Goal: Task Accomplishment & Management: Manage account settings

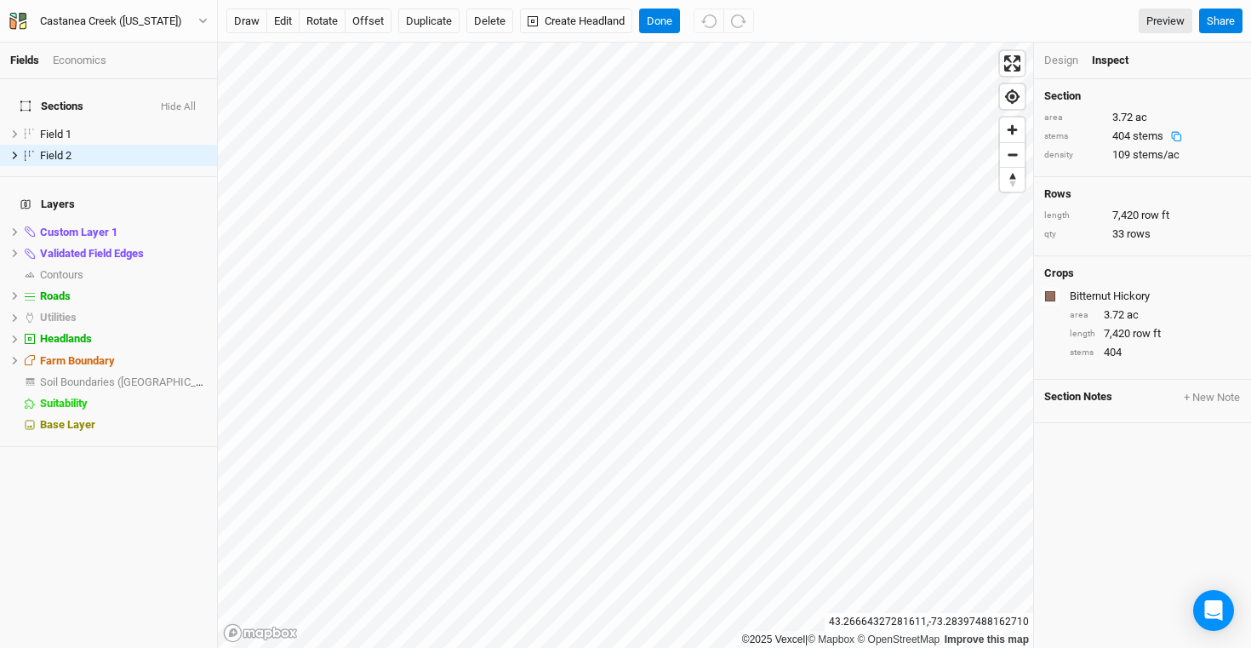
click at [189, 101] on button "Hide All" at bounding box center [178, 107] width 37 height 12
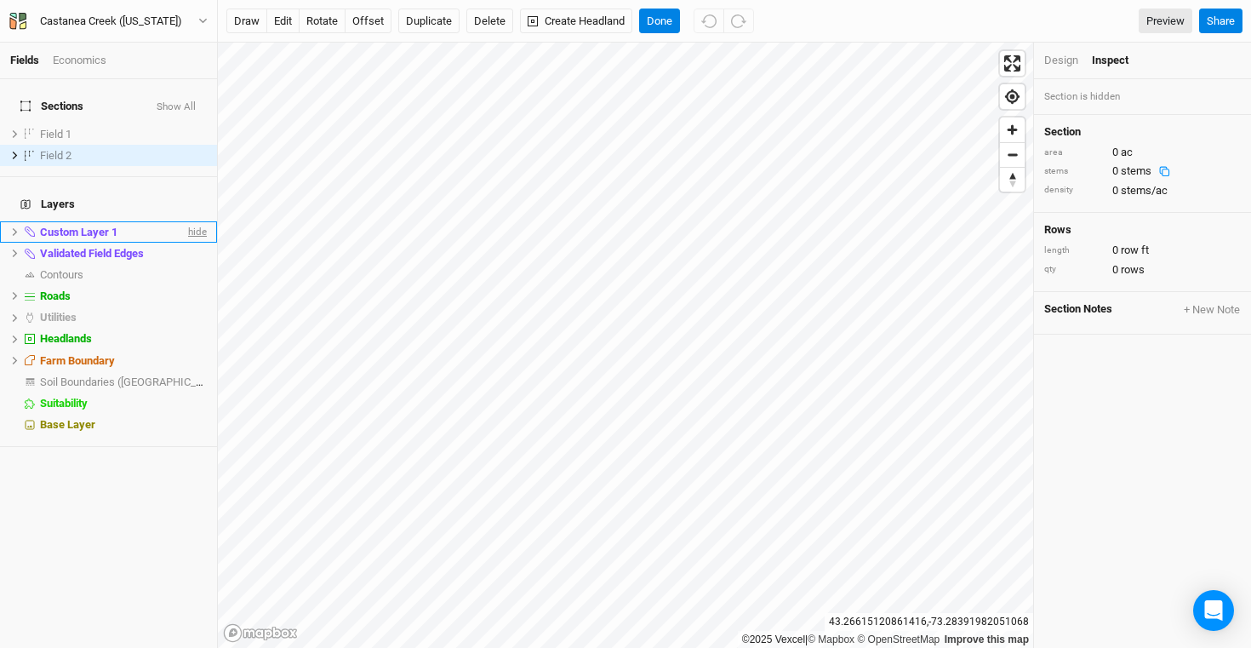
click at [185, 221] on span "hide" at bounding box center [196, 231] width 22 height 21
click at [197, 243] on li "Validated Field Edges hide" at bounding box center [108, 253] width 217 height 21
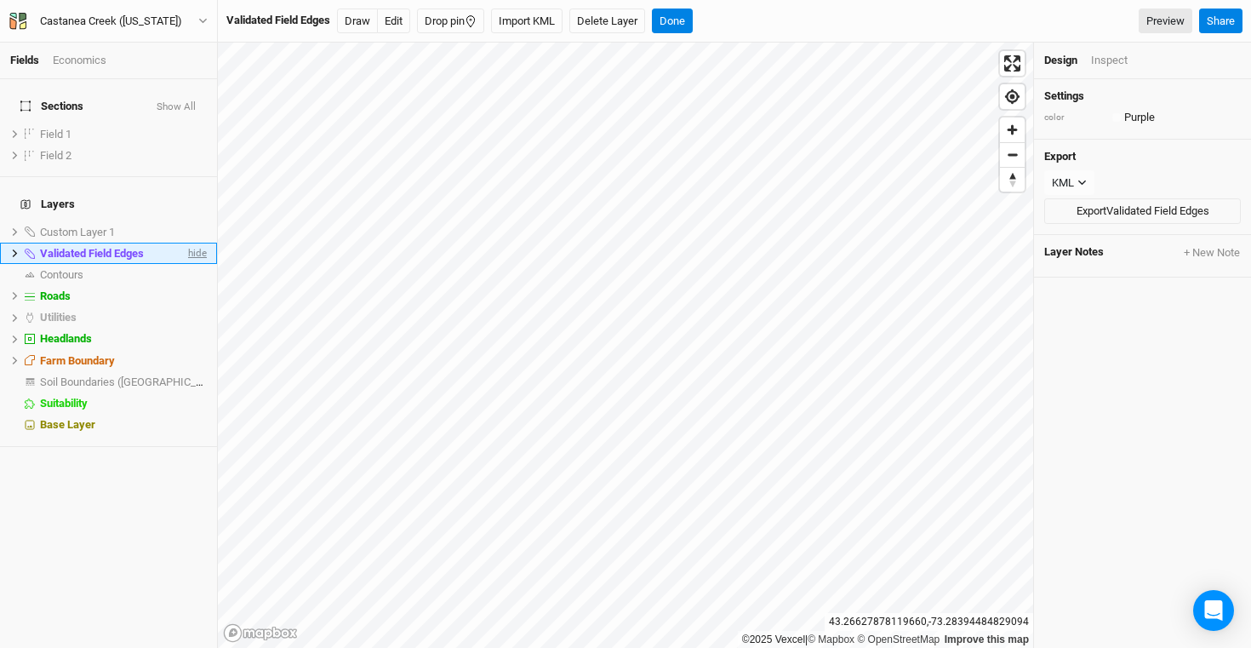
click at [190, 243] on span "hide" at bounding box center [196, 253] width 22 height 21
click at [180, 264] on span "show" at bounding box center [193, 274] width 27 height 21
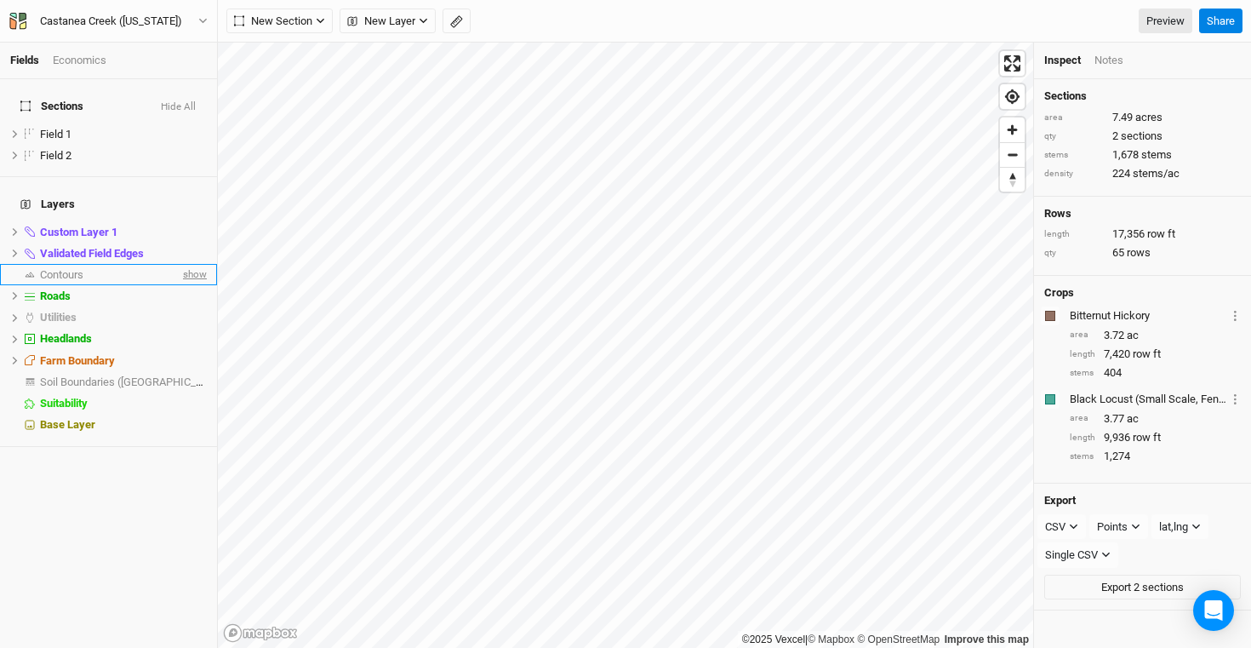
click at [180, 264] on span "show" at bounding box center [193, 274] width 27 height 21
click at [185, 243] on span "hide" at bounding box center [196, 253] width 22 height 21
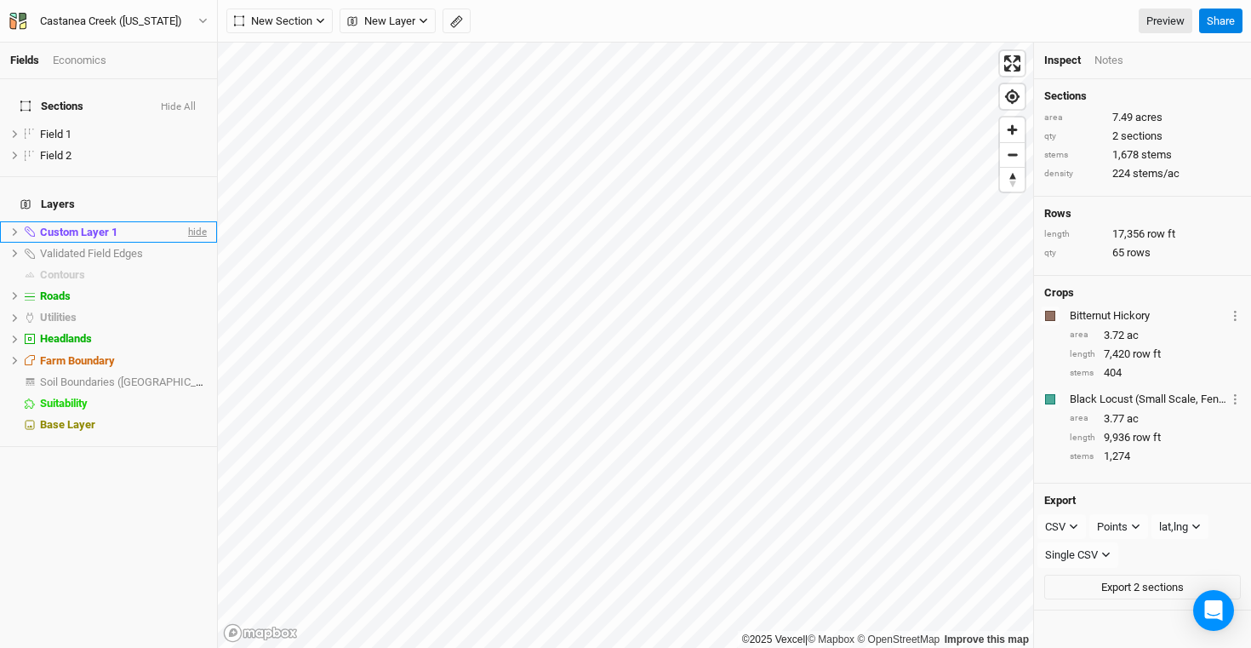
click at [186, 221] on span "hide" at bounding box center [196, 231] width 22 height 21
click at [185, 101] on button "Hide All" at bounding box center [178, 107] width 37 height 12
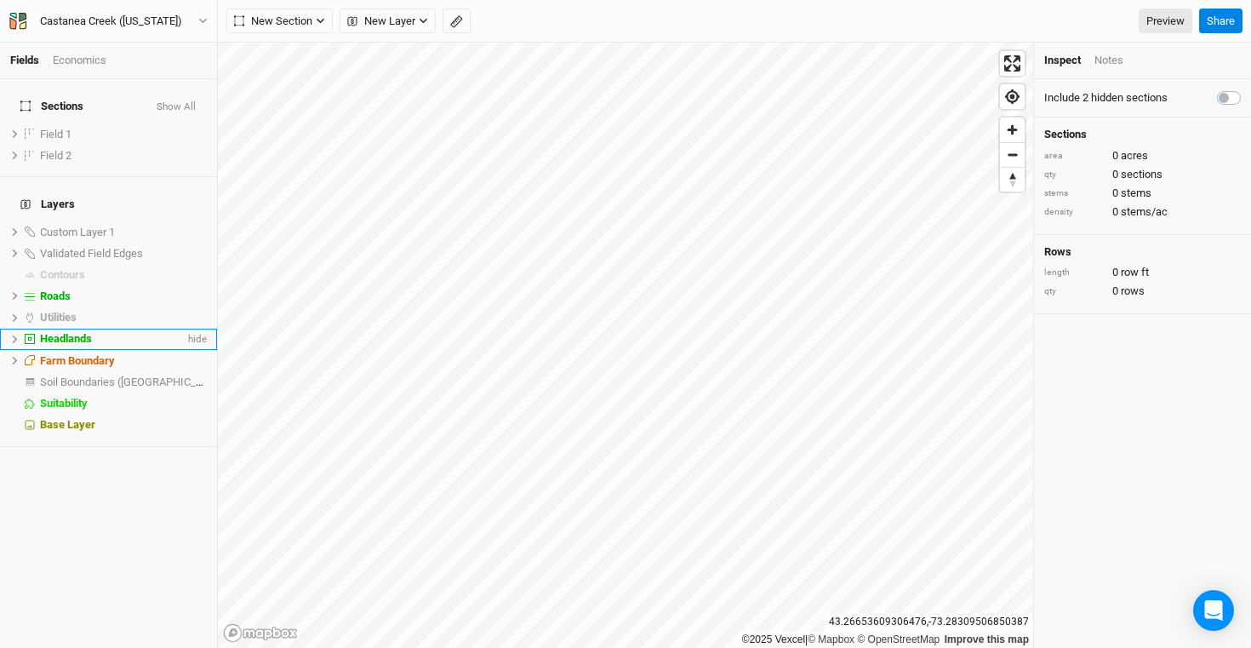
click at [154, 332] on div "Headlands" at bounding box center [112, 339] width 145 height 14
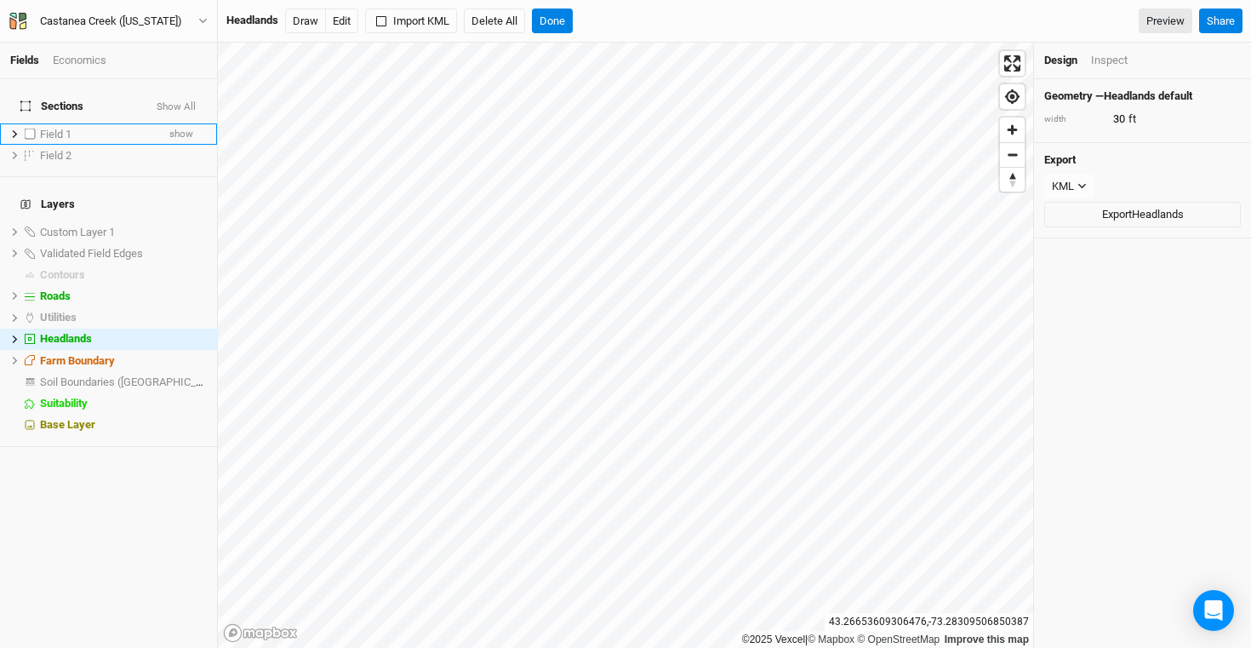
click at [104, 128] on div "Field 1" at bounding box center [98, 135] width 116 height 14
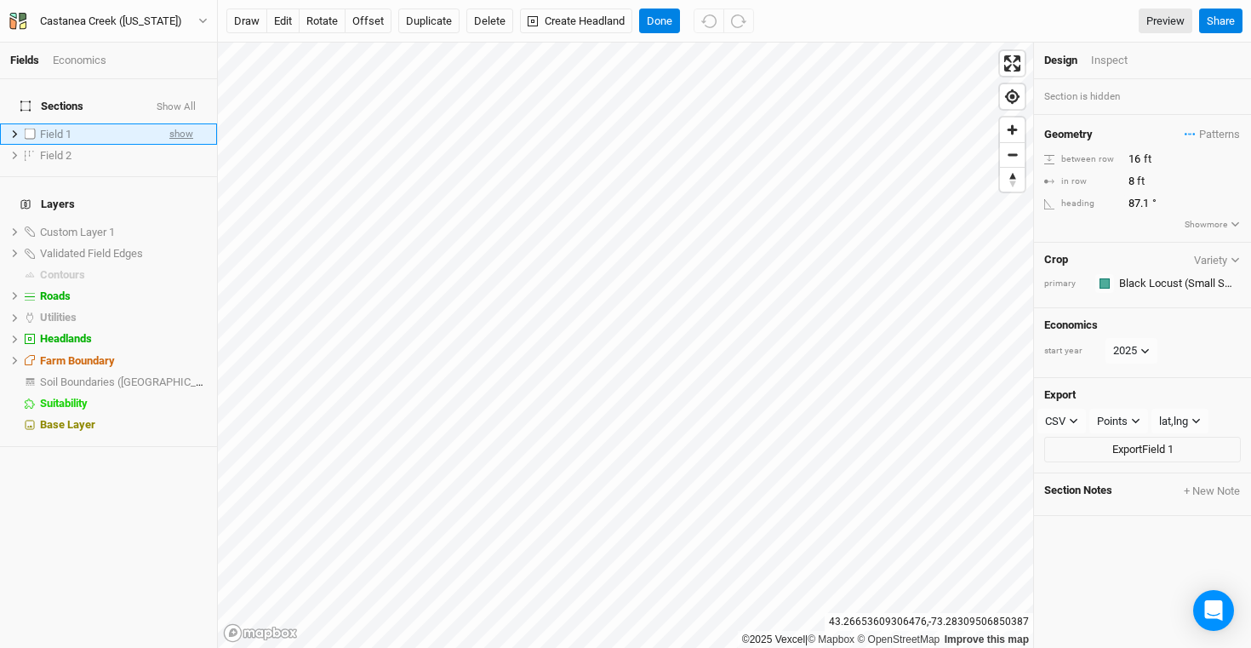
click at [169, 123] on span "show" at bounding box center [181, 133] width 24 height 21
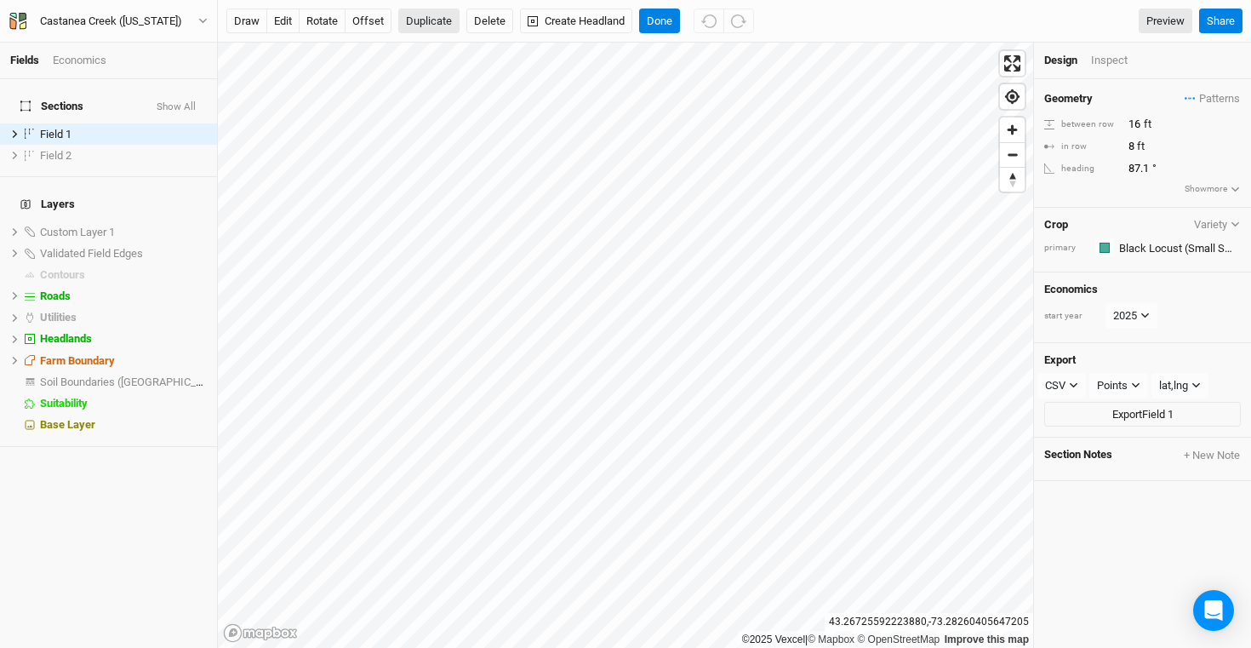
click at [441, 28] on button "Duplicate" at bounding box center [428, 22] width 61 height 26
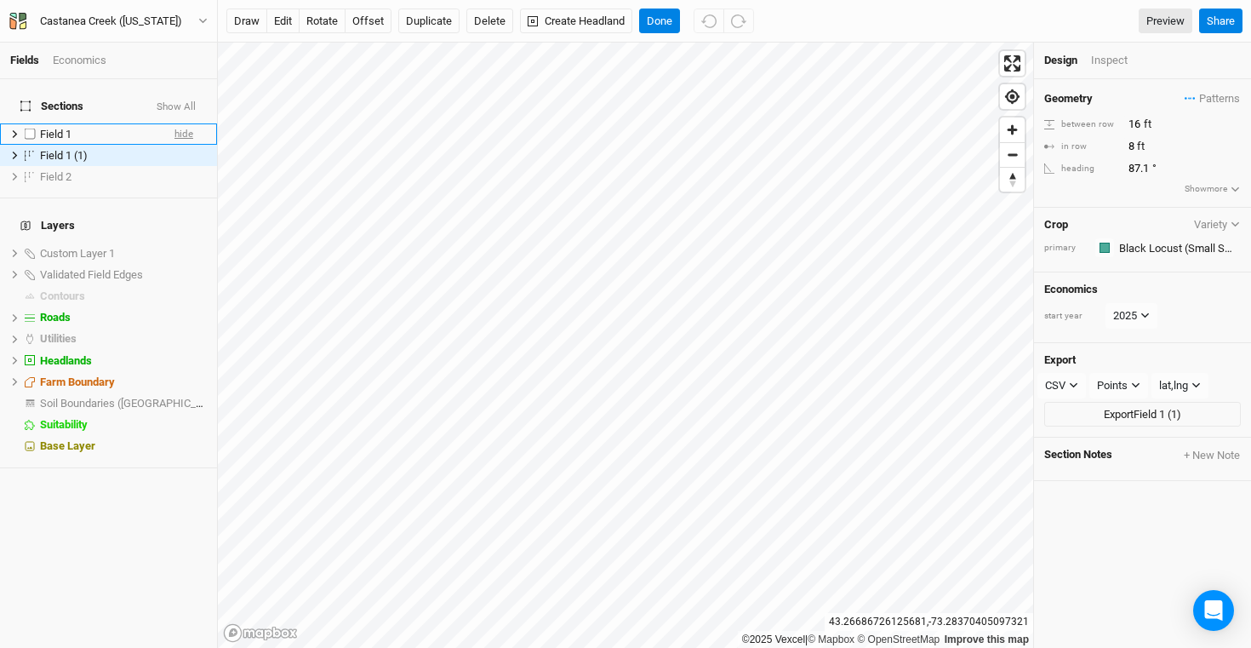
click at [179, 123] on span "hide" at bounding box center [183, 133] width 19 height 21
click at [288, 25] on button "edit" at bounding box center [282, 22] width 33 height 26
click at [664, 13] on button "Done" at bounding box center [659, 22] width 41 height 26
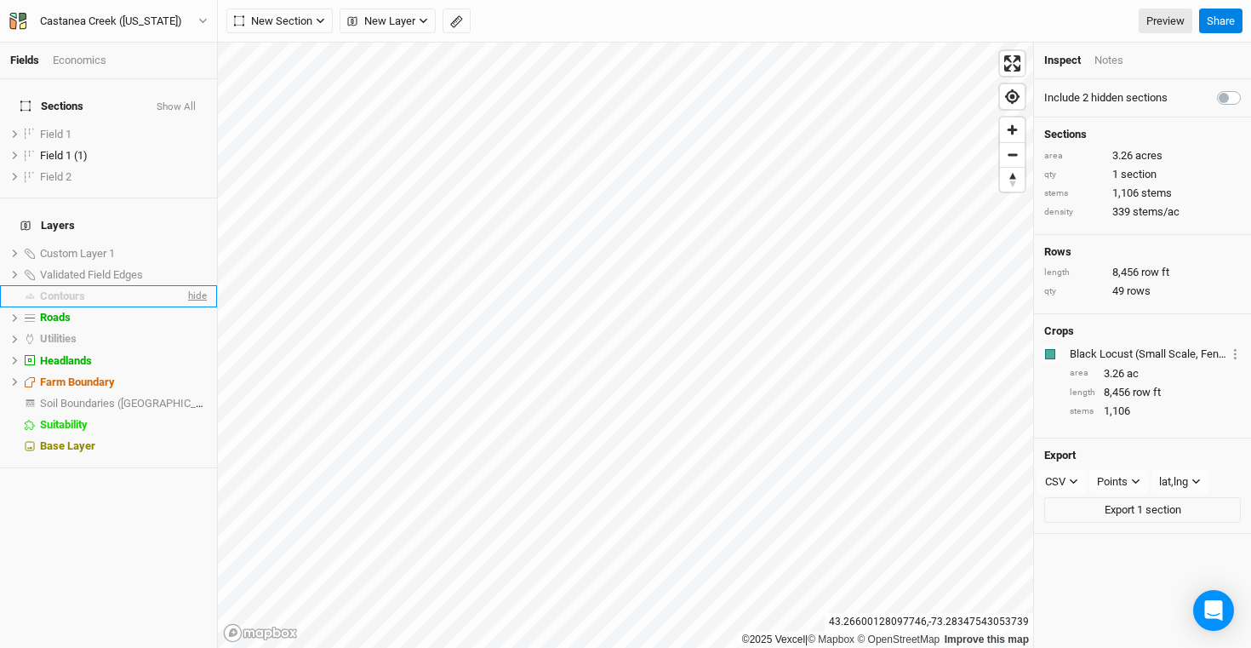
click at [185, 285] on span "hide" at bounding box center [196, 295] width 22 height 21
click at [79, 149] on span "Field 1 (1)" at bounding box center [64, 155] width 48 height 13
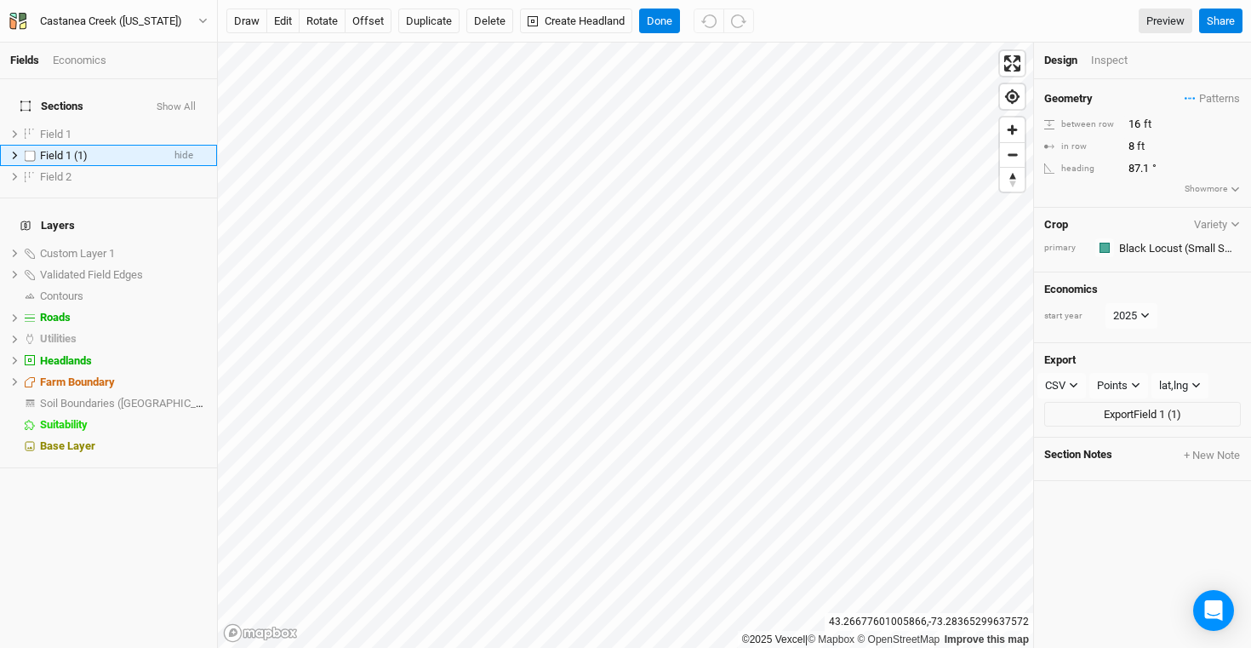
click at [51, 149] on span "Field 1 (1)" at bounding box center [64, 155] width 48 height 13
click at [292, 21] on button "edit" at bounding box center [282, 22] width 33 height 26
click at [661, 14] on button "Done" at bounding box center [659, 22] width 41 height 26
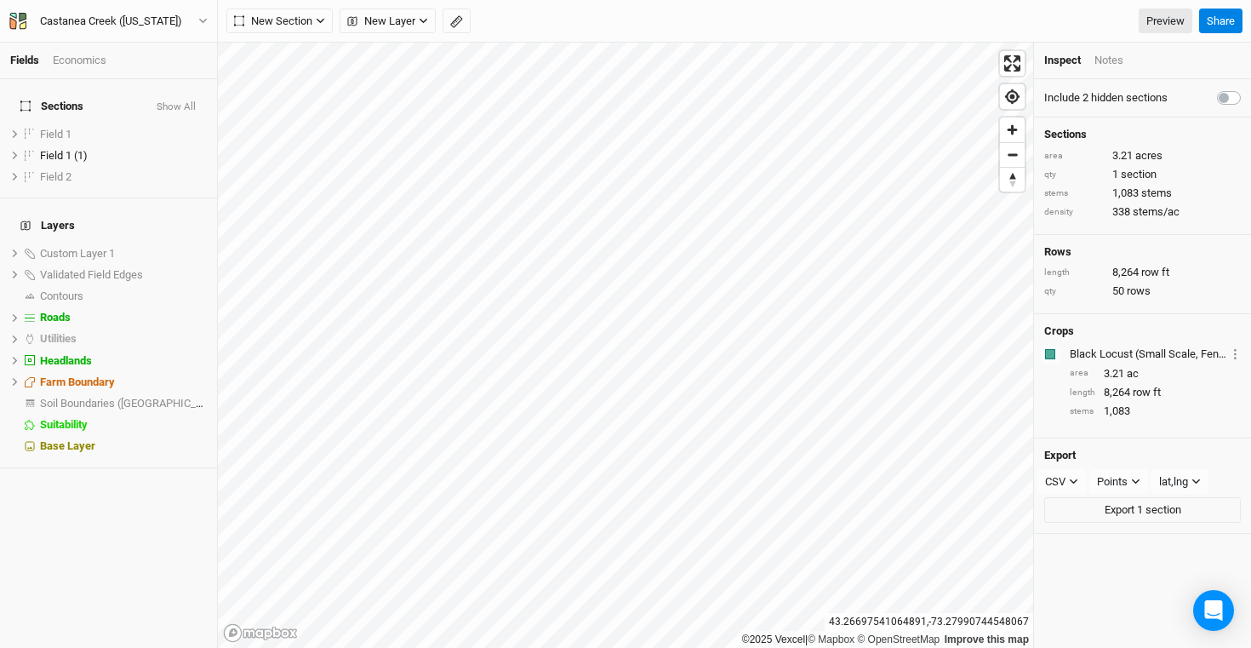
click at [1042, 38] on div "Fields Economics Sections Show All Field 1 show Field 1 (1) hide Field 2 show L…" at bounding box center [625, 324] width 1251 height 648
